Goal: Information Seeking & Learning: Learn about a topic

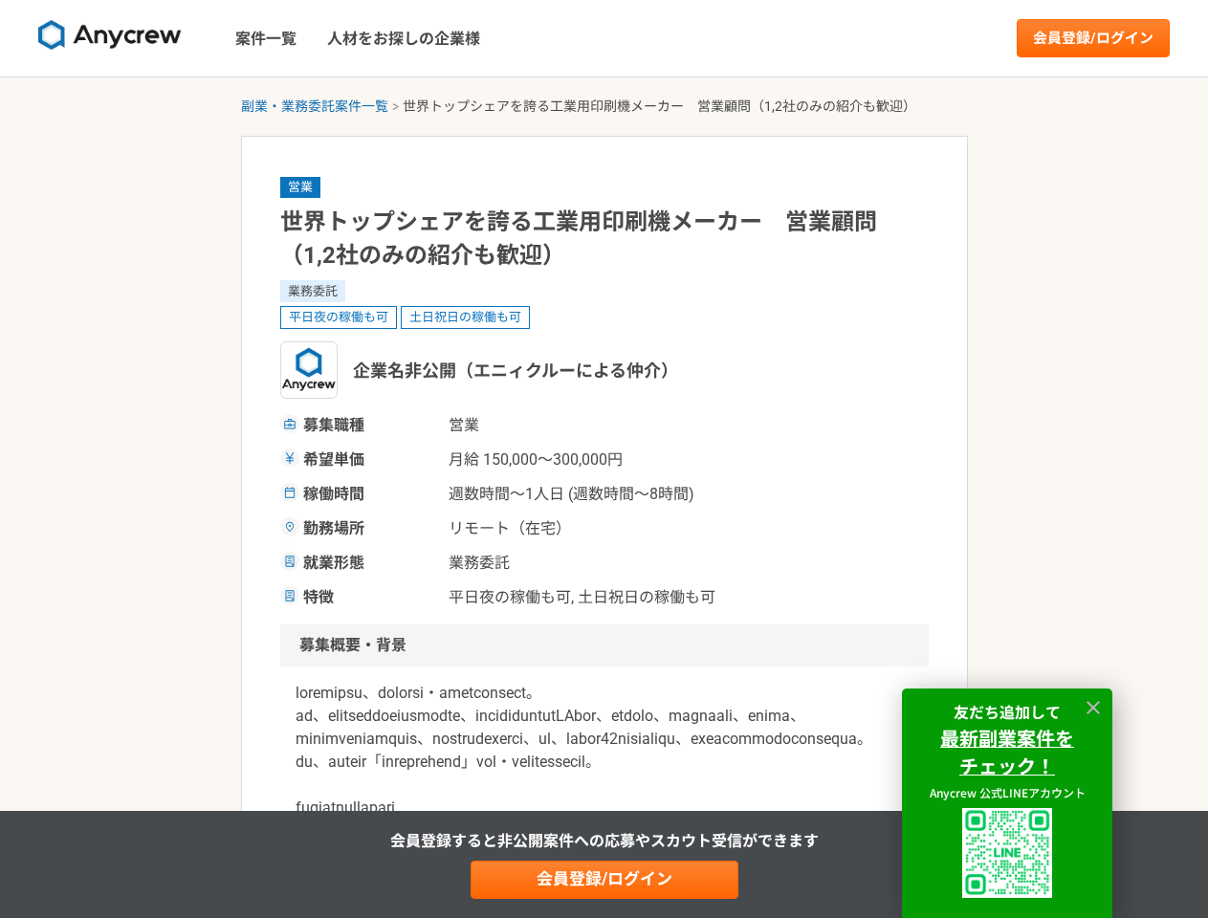
click at [604, 459] on span "月給 150,000〜300,000円" at bounding box center [544, 460] width 191 height 23
click at [110, 38] on img at bounding box center [110, 35] width 144 height 31
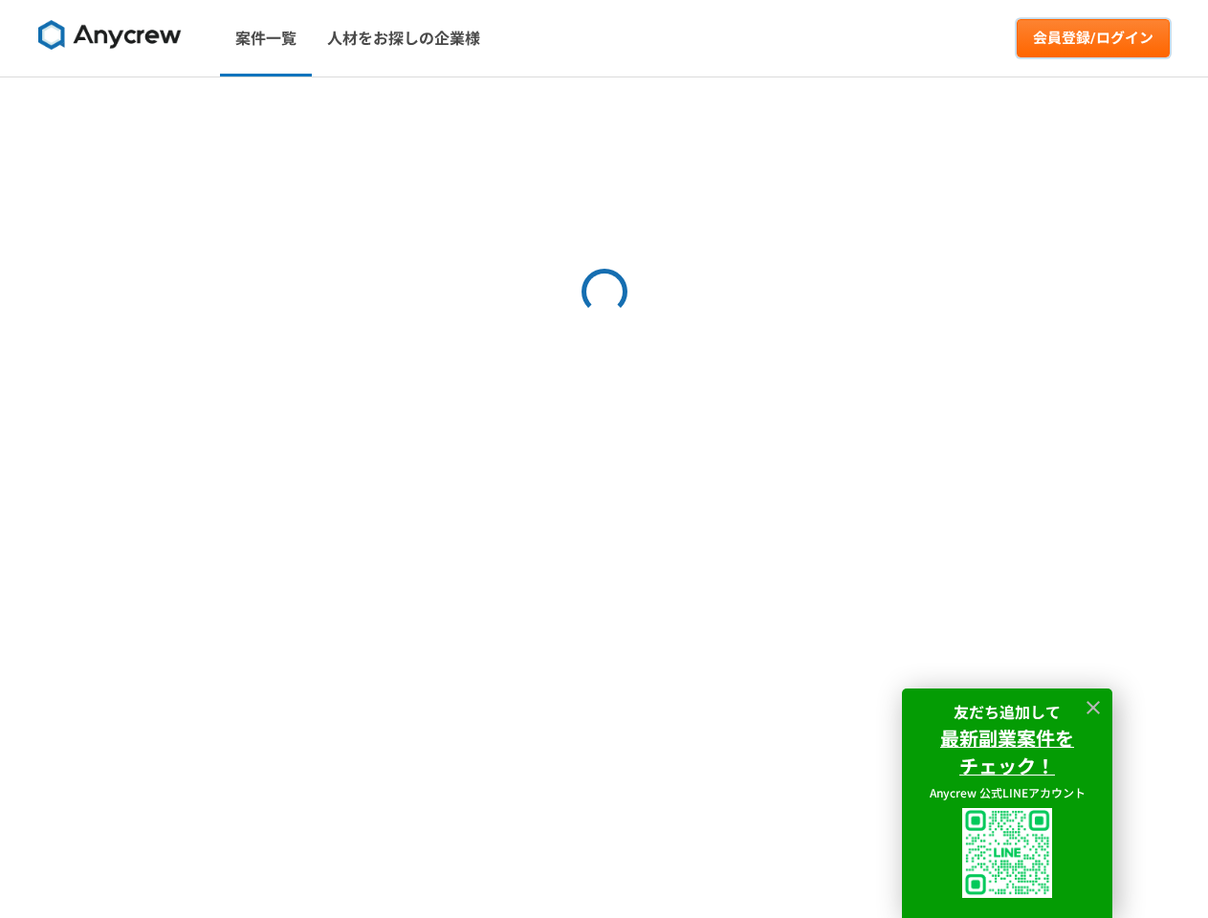
click at [1094, 38] on link "会員登録/ログイン" at bounding box center [1093, 38] width 153 height 38
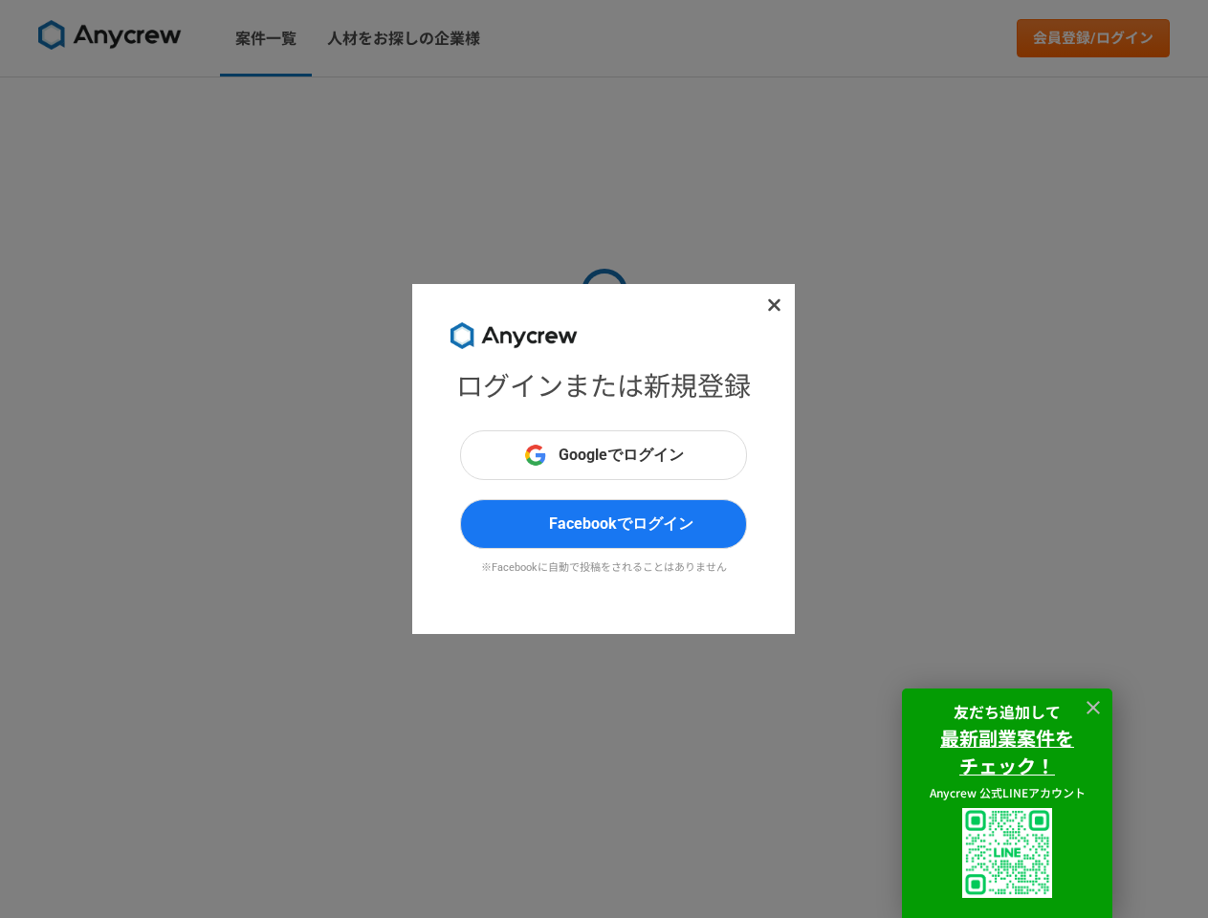
click at [315, 106] on div "ログインまたは新規登録 Googleでログイン Facebookでログイン ※Facebookに自動で投稿をされることはありません" at bounding box center [604, 459] width 1208 height 918
click at [605, 880] on div "ログインまたは新規登録 Googleでログイン Facebookでログイン ※Facebookに自動で投稿をされることはありません" at bounding box center [604, 459] width 1208 height 918
click at [1007, 853] on img at bounding box center [1007, 853] width 90 height 90
click at [1094, 708] on icon at bounding box center [1093, 707] width 13 height 13
